Goal: Navigation & Orientation: Find specific page/section

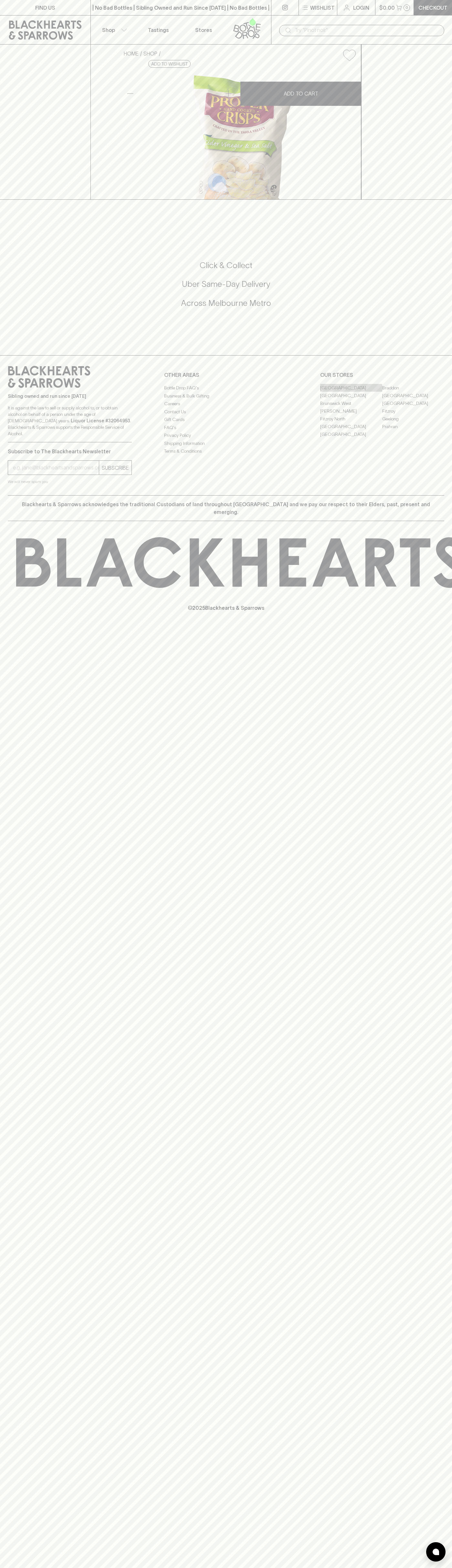
click at [351, 391] on link "[GEOGRAPHIC_DATA]" at bounding box center [351, 388] width 62 height 8
click at [316, 6] on p "Wishlist" at bounding box center [322, 7] width 24 height 8
click at [313, 1567] on html "FIND US | No Bad Bottles | Sibling Owned and Run Since [DATE] | No Bad Bottles …" at bounding box center [226, 784] width 452 height 1568
click at [351, 391] on link "[GEOGRAPHIC_DATA]" at bounding box center [351, 388] width 62 height 8
